Goal: Task Accomplishment & Management: Use online tool/utility

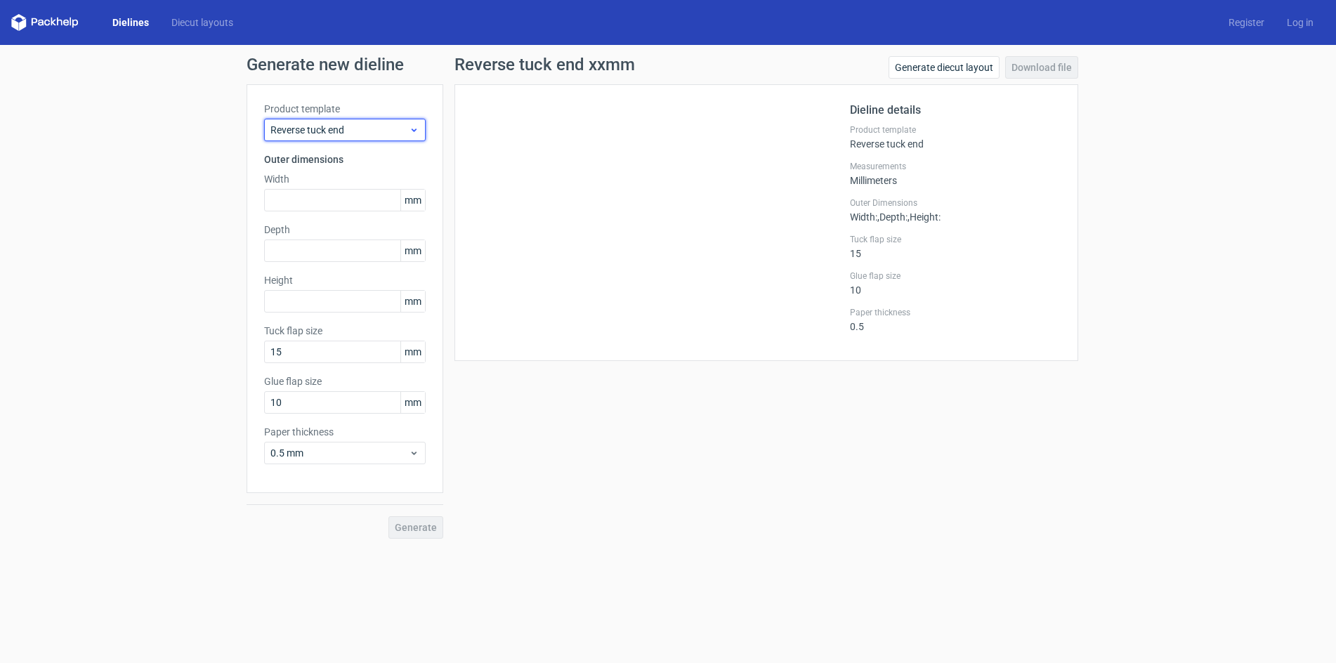
click at [335, 129] on span "Reverse tuck end" at bounding box center [339, 130] width 138 height 14
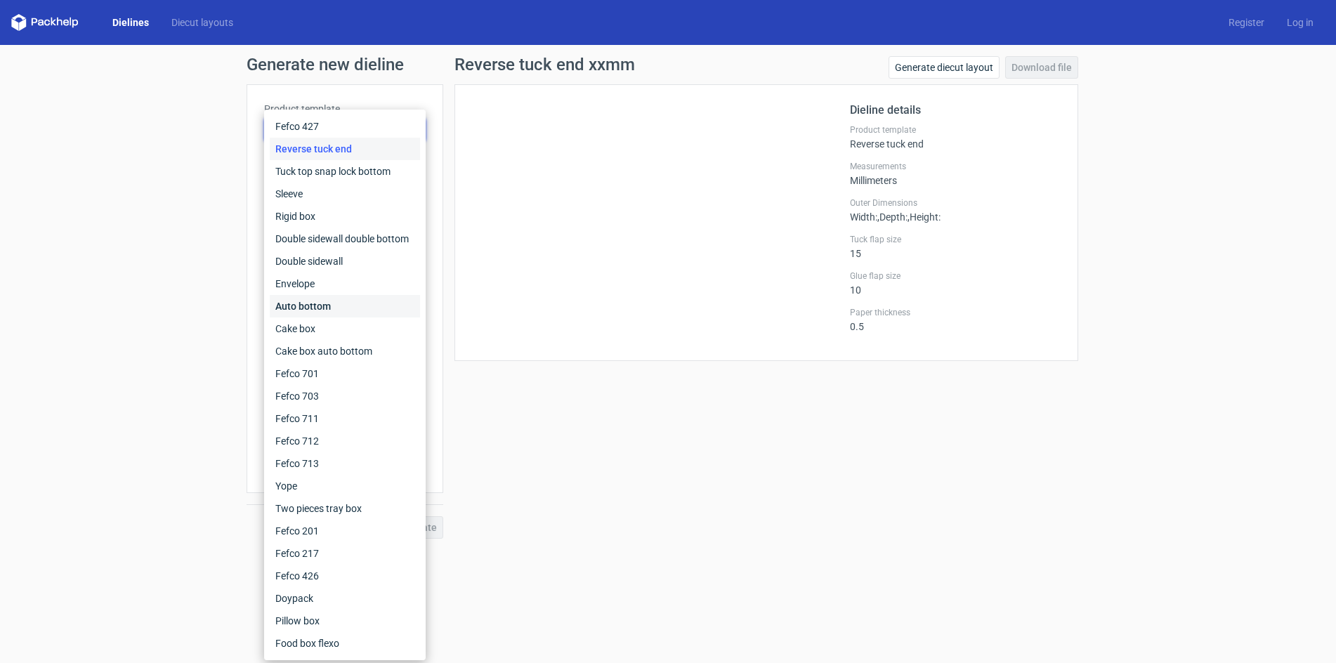
click at [315, 310] on div "Auto bottom" at bounding box center [345, 306] width 150 height 22
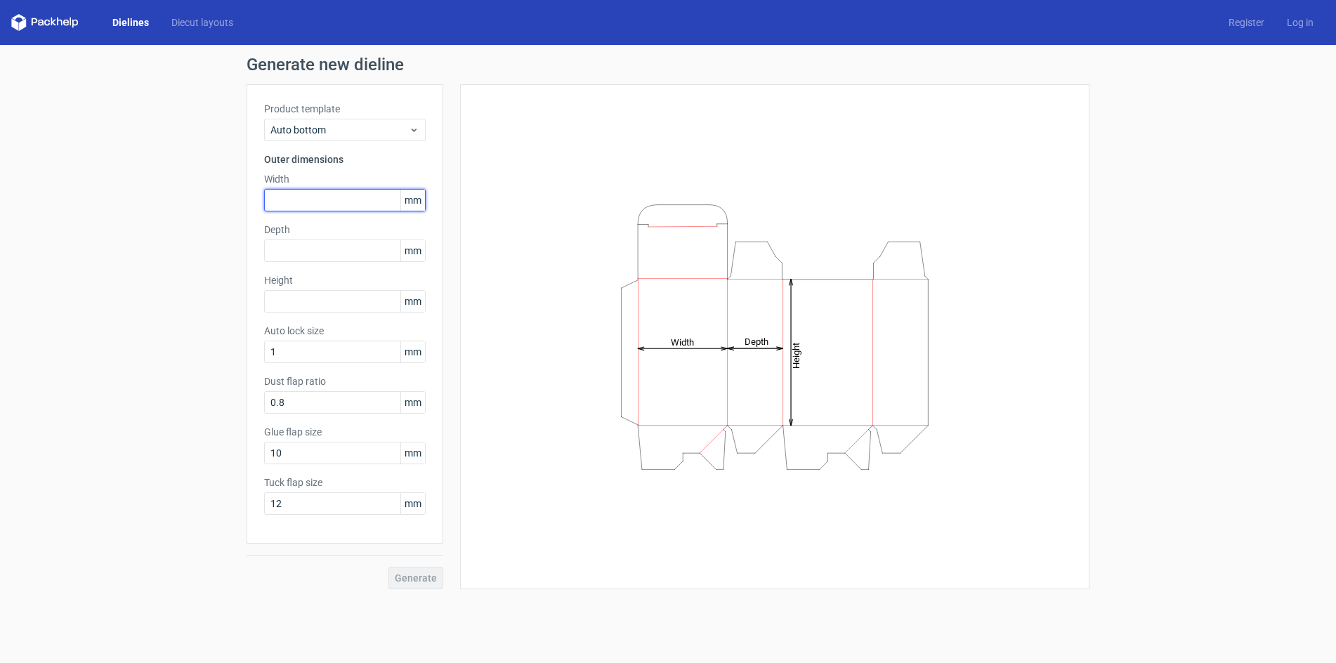
click at [308, 202] on input "text" at bounding box center [345, 200] width 162 height 22
type input "120"
type input "162"
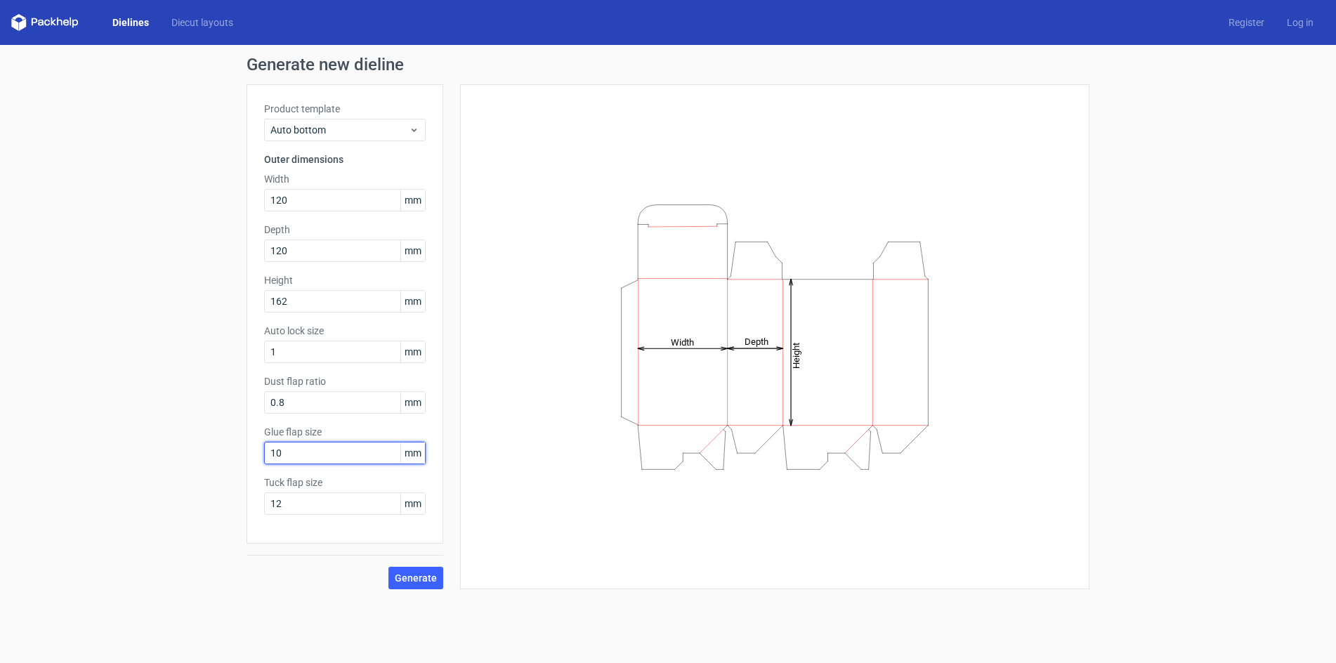
drag, startPoint x: 344, startPoint y: 455, endPoint x: 98, endPoint y: 444, distance: 246.1
click at [98, 444] on div "Generate new dieline Product template Auto bottom Outer dimensions Width 120 mm…" at bounding box center [668, 323] width 1336 height 556
type input "15"
drag, startPoint x: 408, startPoint y: 580, endPoint x: 291, endPoint y: 330, distance: 276.2
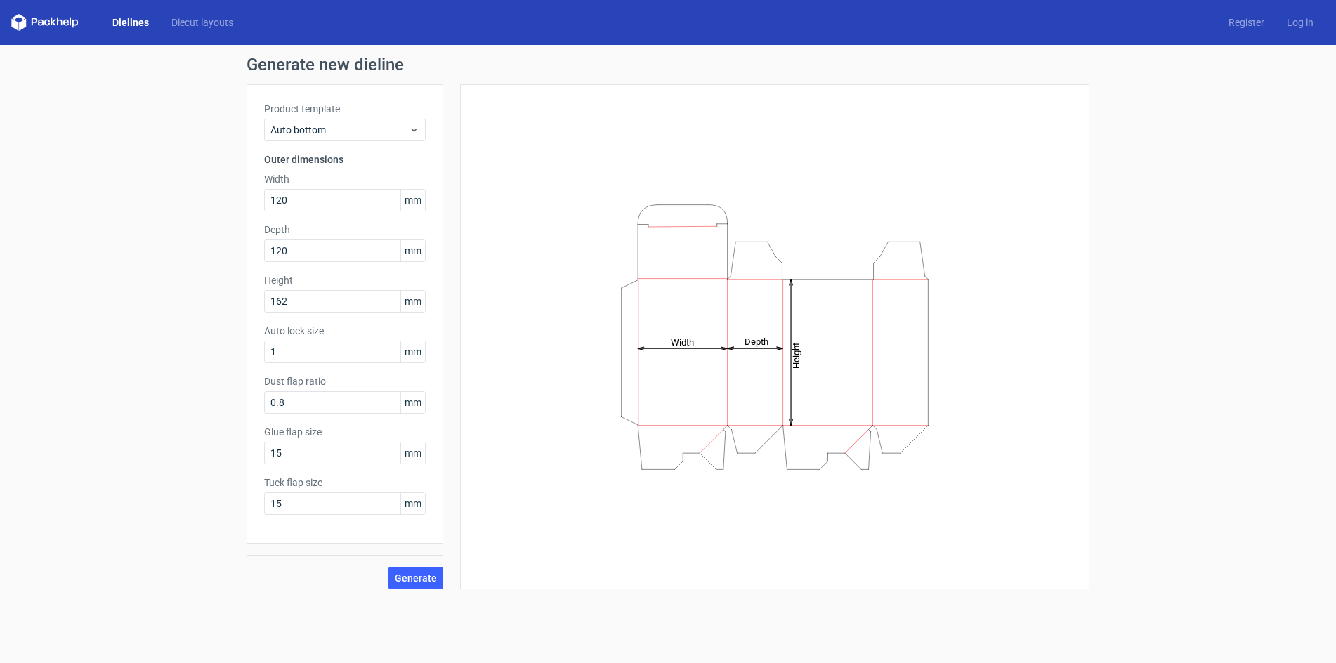
click at [298, 347] on div "Product template Auto bottom Outer dimensions Width 120 mm Depth 120 mm Height …" at bounding box center [345, 336] width 197 height 505
drag, startPoint x: 287, startPoint y: 351, endPoint x: 188, endPoint y: 348, distance: 99.1
click at [233, 354] on div "Generate new dieline Product template Auto bottom Outer dimensions Width 120 mm…" at bounding box center [668, 323] width 1336 height 556
click at [428, 579] on span "Generate" at bounding box center [416, 578] width 42 height 10
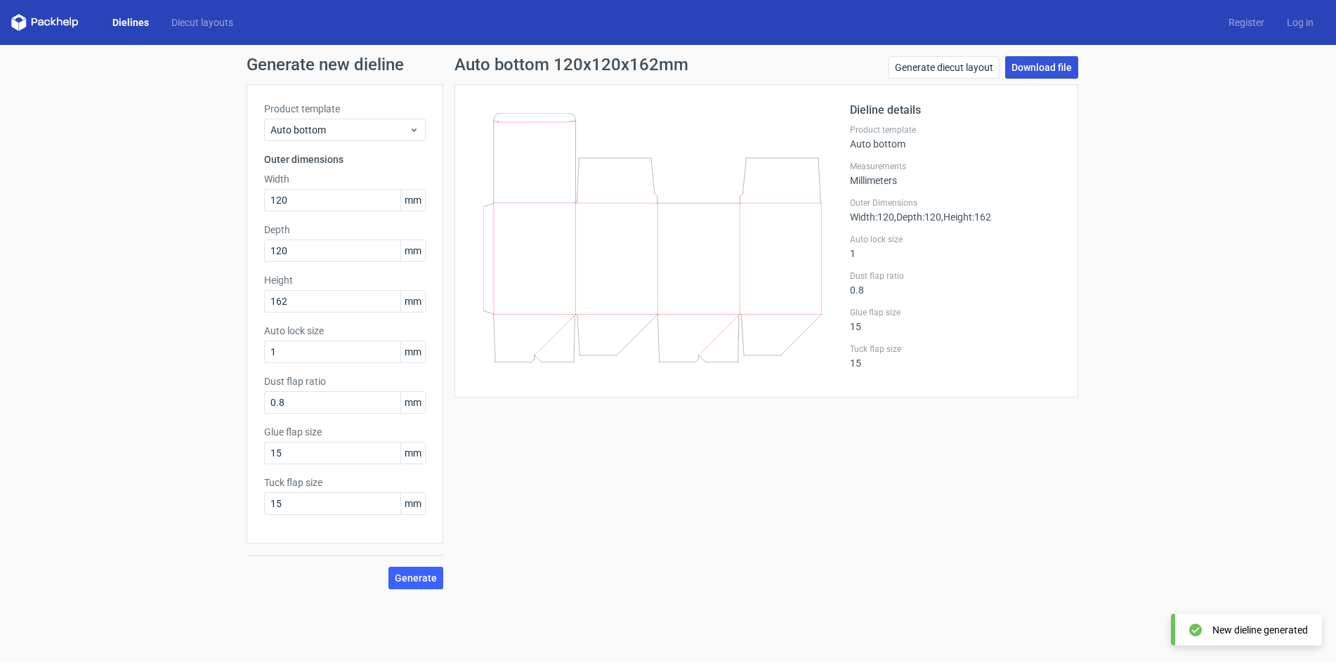
click at [1057, 68] on link "Download file" at bounding box center [1041, 67] width 73 height 22
